Goal: Communication & Community: Answer question/provide support

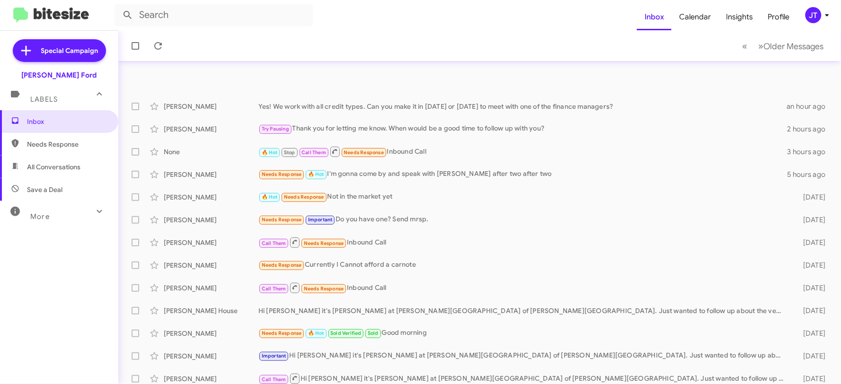
scroll to position [105, 0]
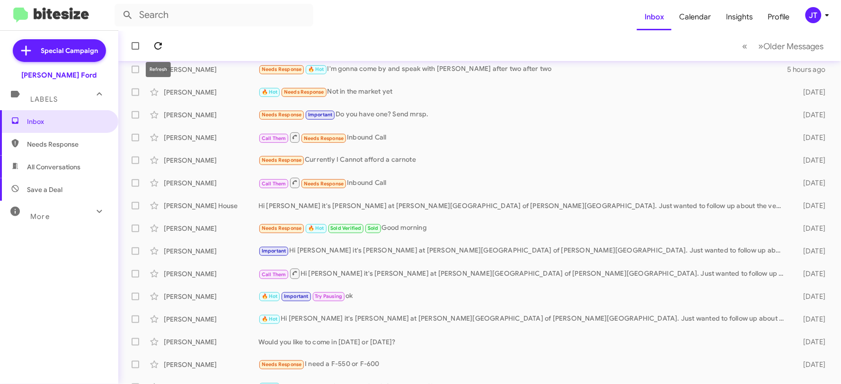
click at [155, 44] on icon at bounding box center [158, 46] width 8 height 8
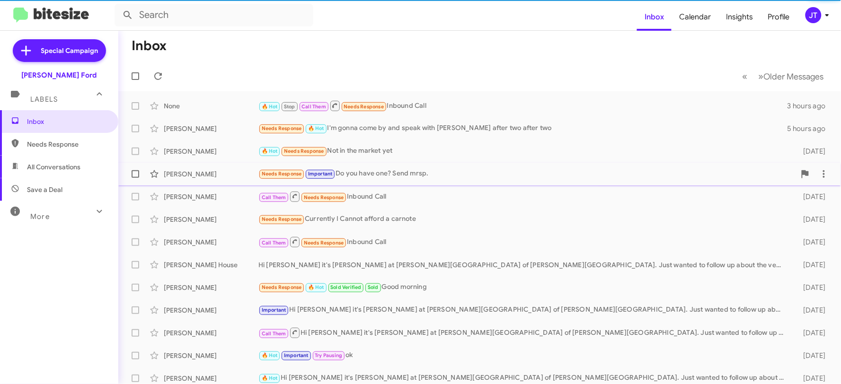
scroll to position [0, 0]
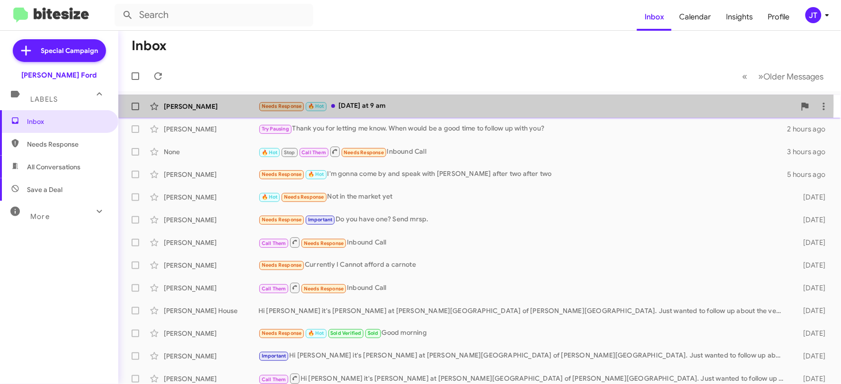
click at [401, 105] on div "Needs Response 🔥 Hot [DATE] at 9 am" at bounding box center [526, 106] width 537 height 11
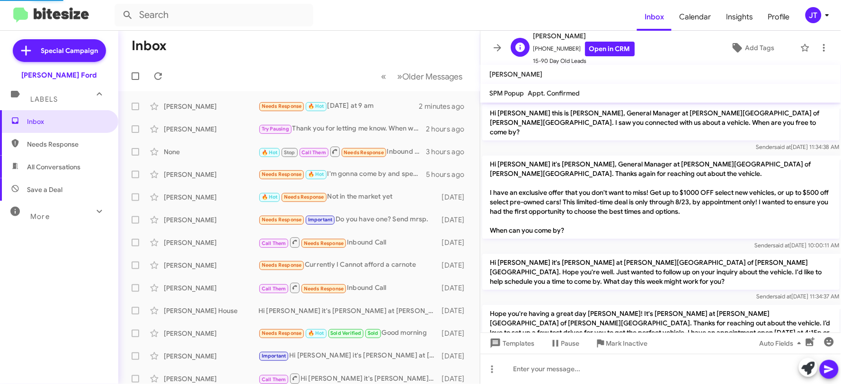
scroll to position [371, 0]
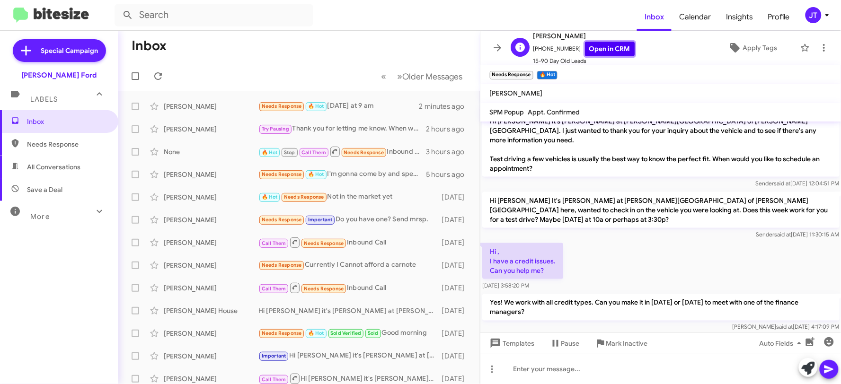
click at [605, 44] on link "Open in CRM" at bounding box center [610, 49] width 50 height 15
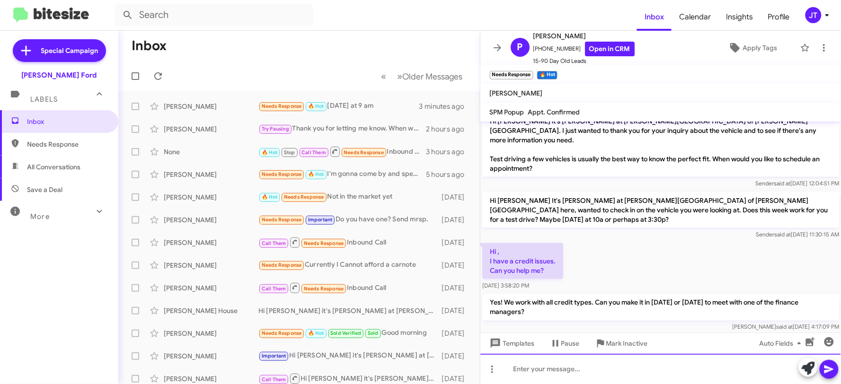
drag, startPoint x: 553, startPoint y: 368, endPoint x: 553, endPoint y: 362, distance: 5.7
click at [553, 366] on div at bounding box center [660, 369] width 361 height 30
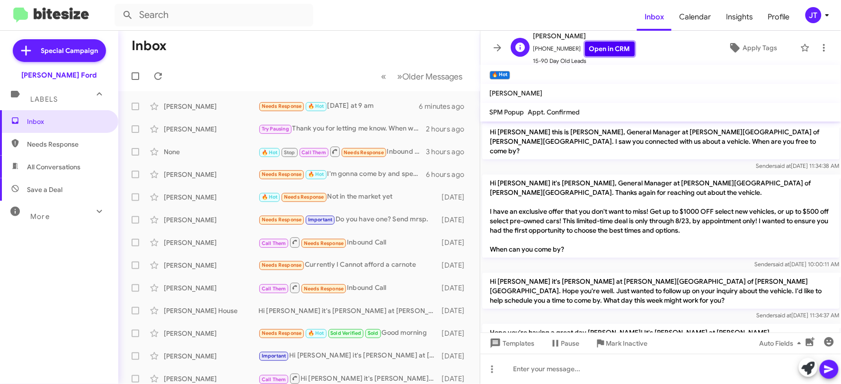
click at [598, 53] on link "Open in CRM" at bounding box center [610, 49] width 50 height 15
click at [494, 49] on icon at bounding box center [497, 47] width 11 height 11
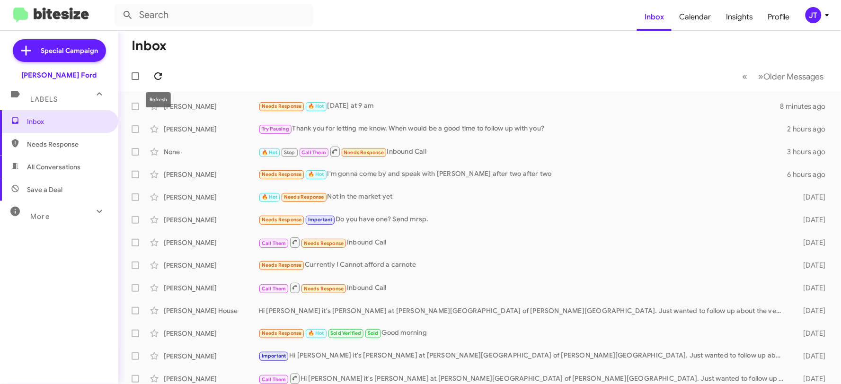
click at [156, 78] on icon at bounding box center [157, 76] width 11 height 11
click at [156, 73] on icon at bounding box center [158, 76] width 8 height 8
click at [398, 106] on div "🔥 Hot Needs Response Sounds Good ." at bounding box center [526, 106] width 537 height 11
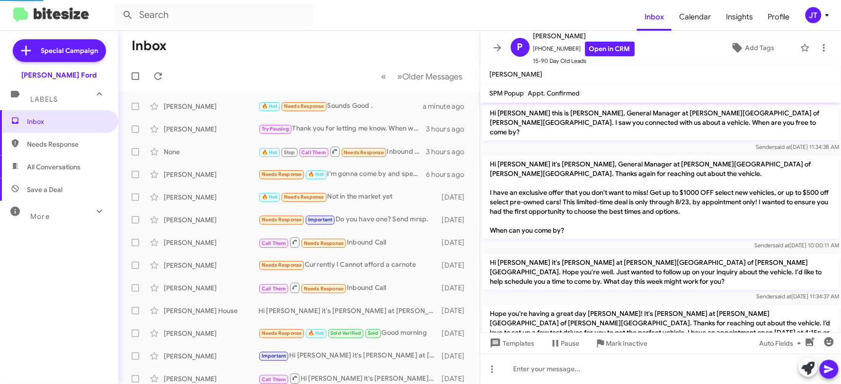
scroll to position [449, 0]
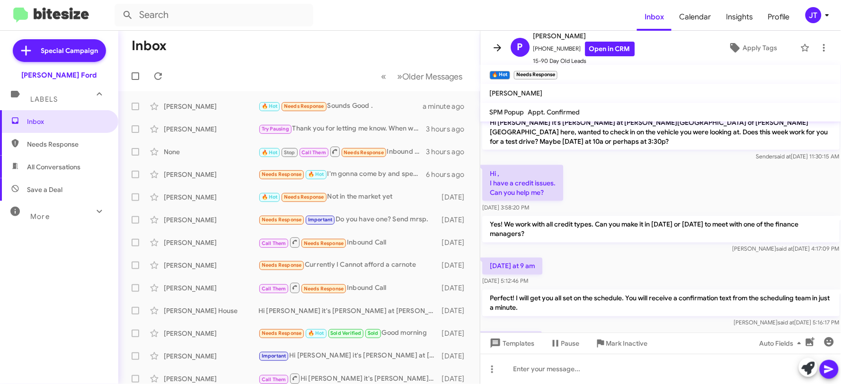
click at [495, 49] on icon at bounding box center [497, 47] width 11 height 11
